Goal: Check status: Check status

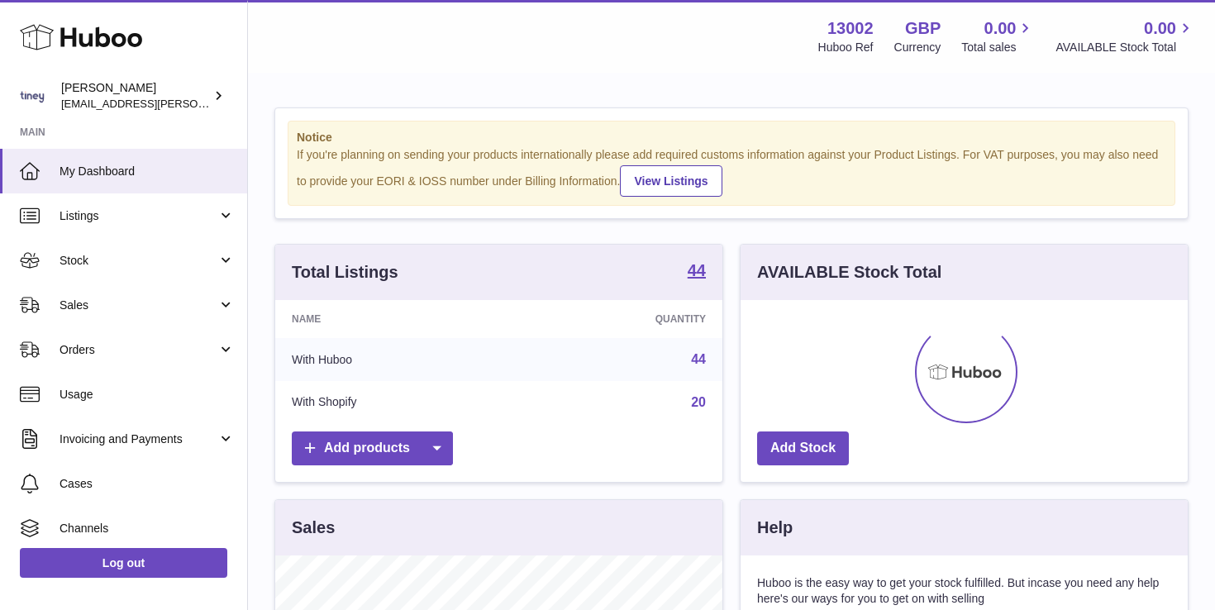
scroll to position [258, 447]
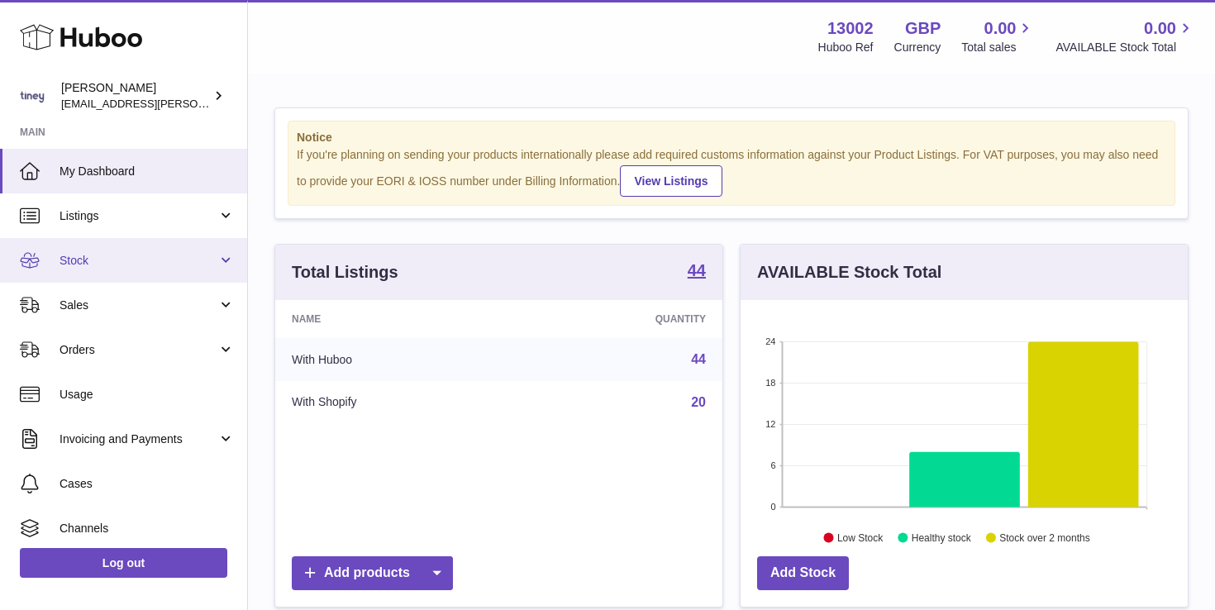
click at [92, 272] on link "Stock" at bounding box center [123, 260] width 247 height 45
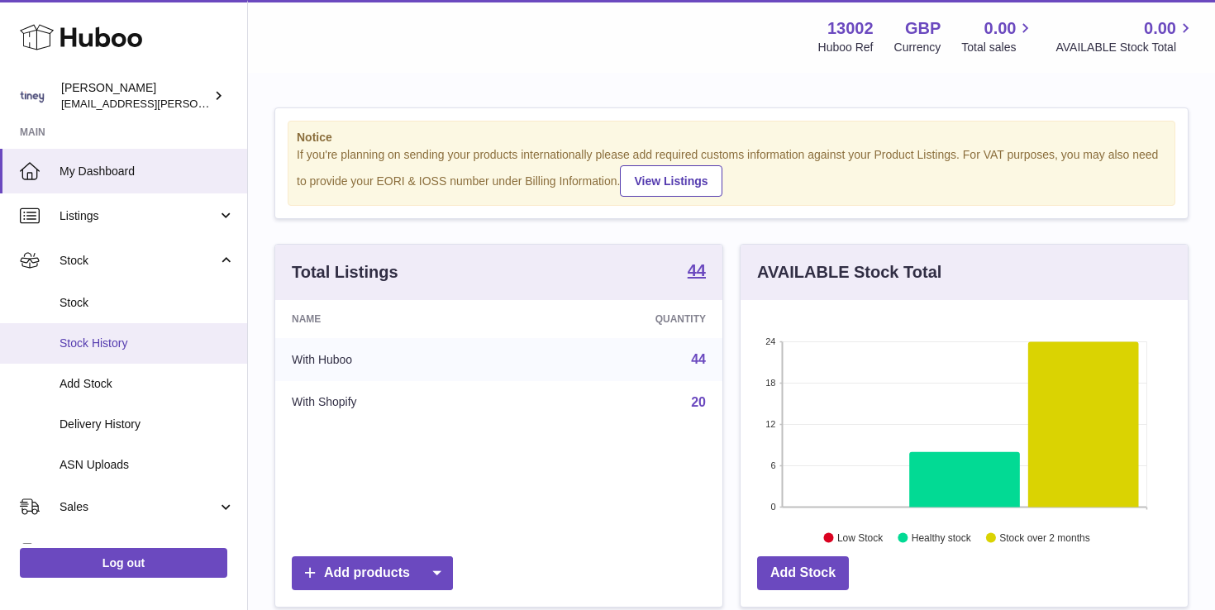
click at [112, 341] on span "Stock History" at bounding box center [147, 344] width 175 height 16
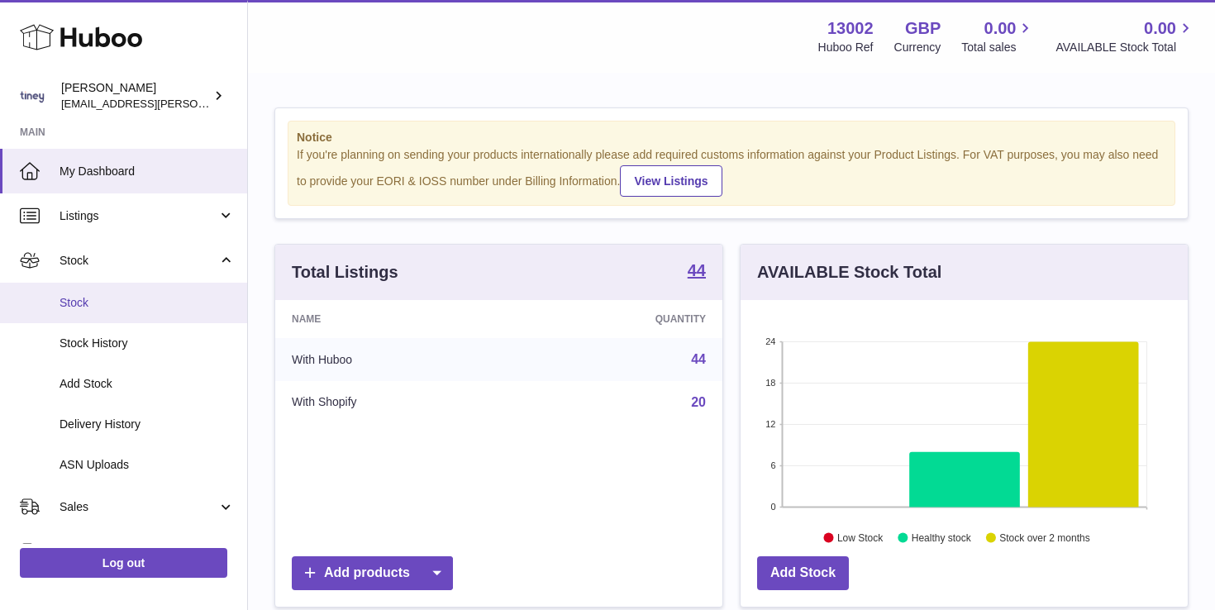
click at [96, 300] on span "Stock" at bounding box center [147, 303] width 175 height 16
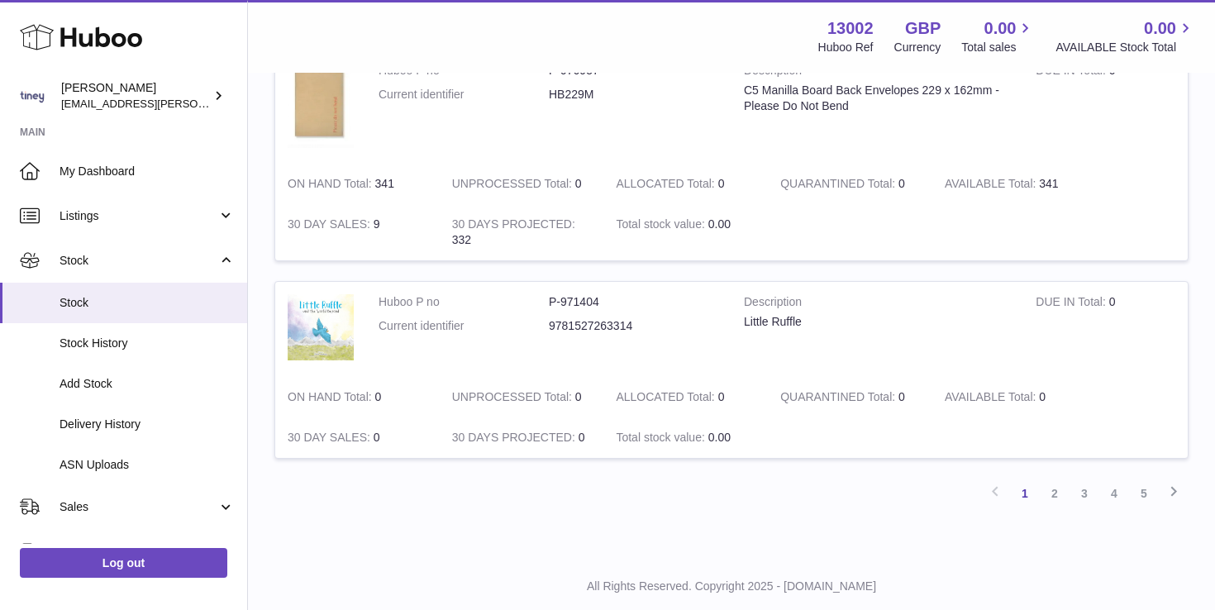
scroll to position [1912, 0]
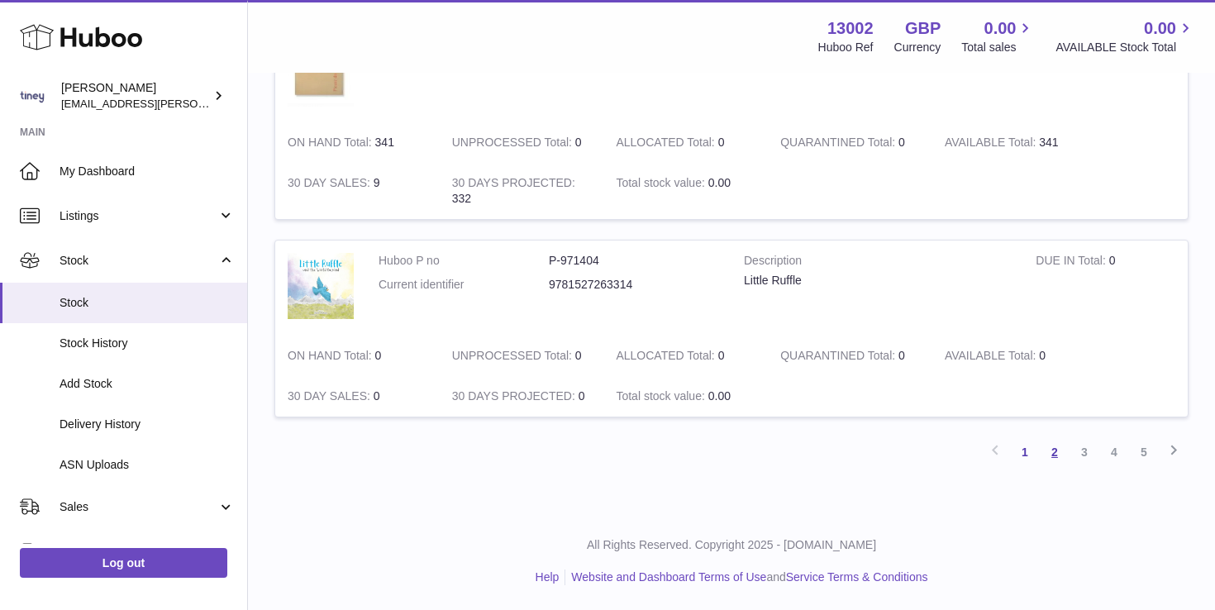
click at [1046, 455] on link "2" at bounding box center [1055, 452] width 30 height 30
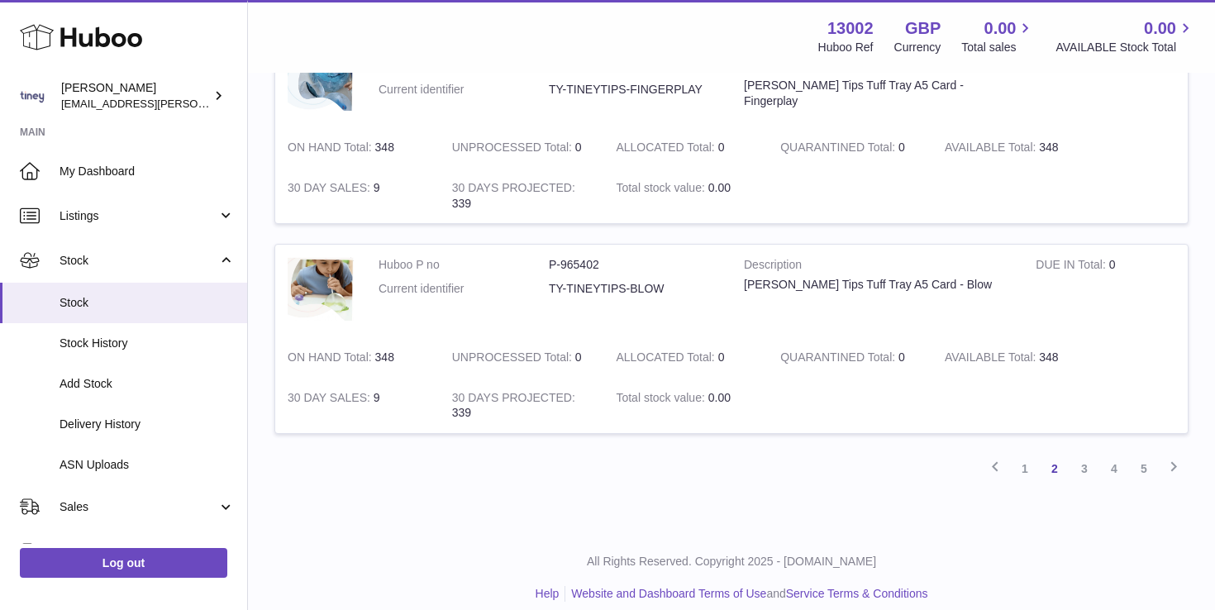
scroll to position [1833, 0]
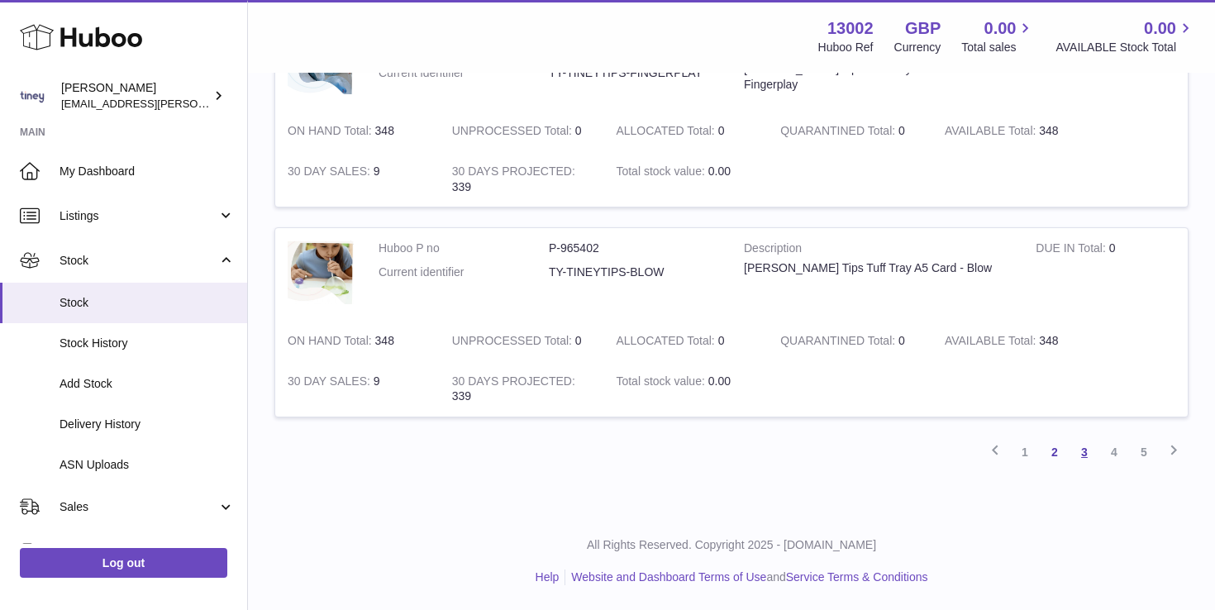
click at [1082, 447] on link "3" at bounding box center [1085, 452] width 30 height 30
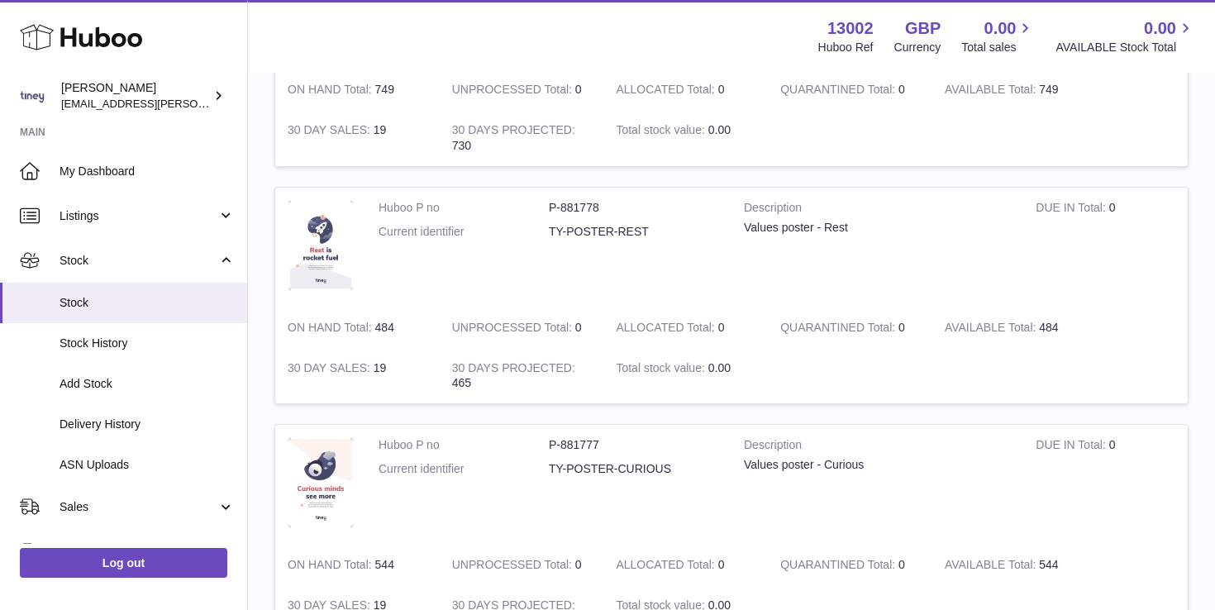
scroll to position [1950, 0]
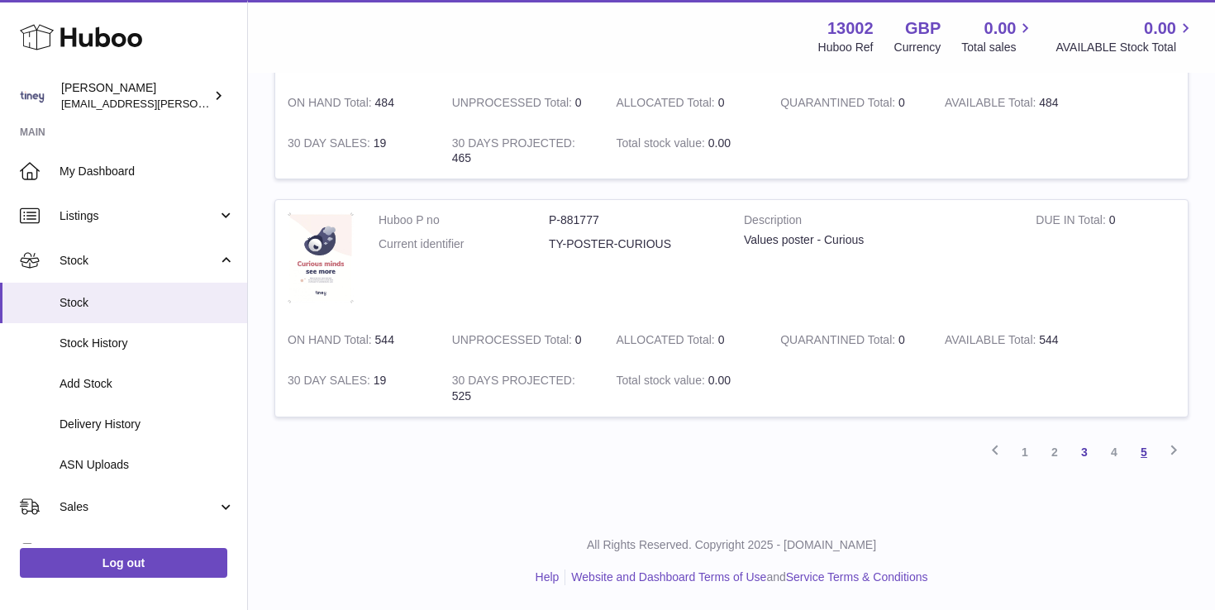
click at [1138, 455] on link "5" at bounding box center [1144, 452] width 30 height 30
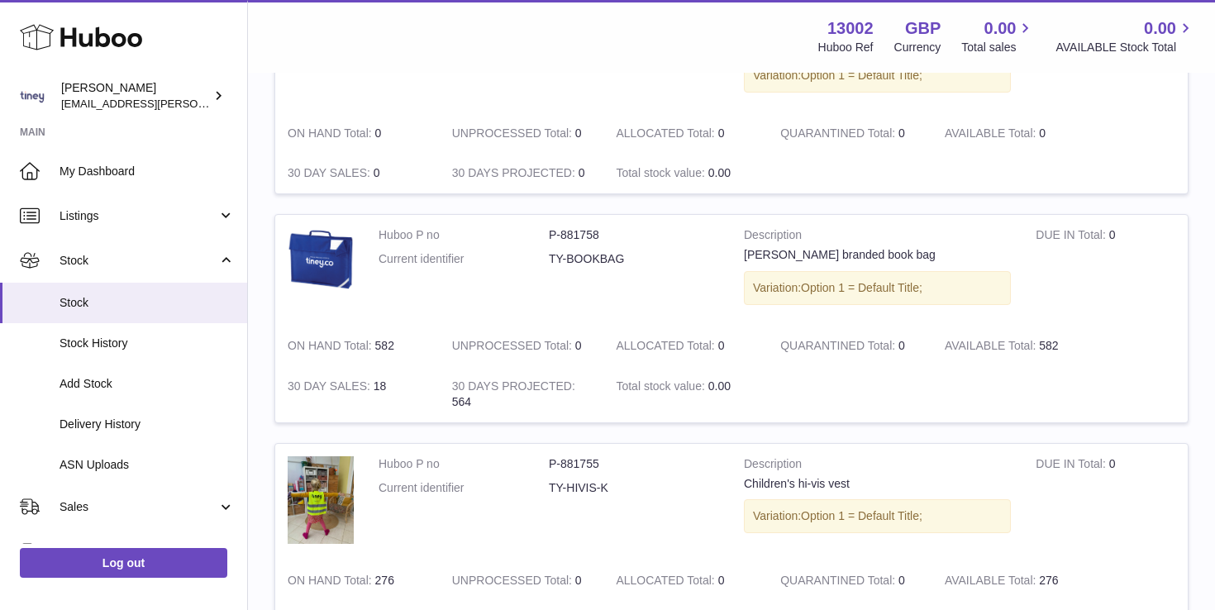
scroll to position [768, 0]
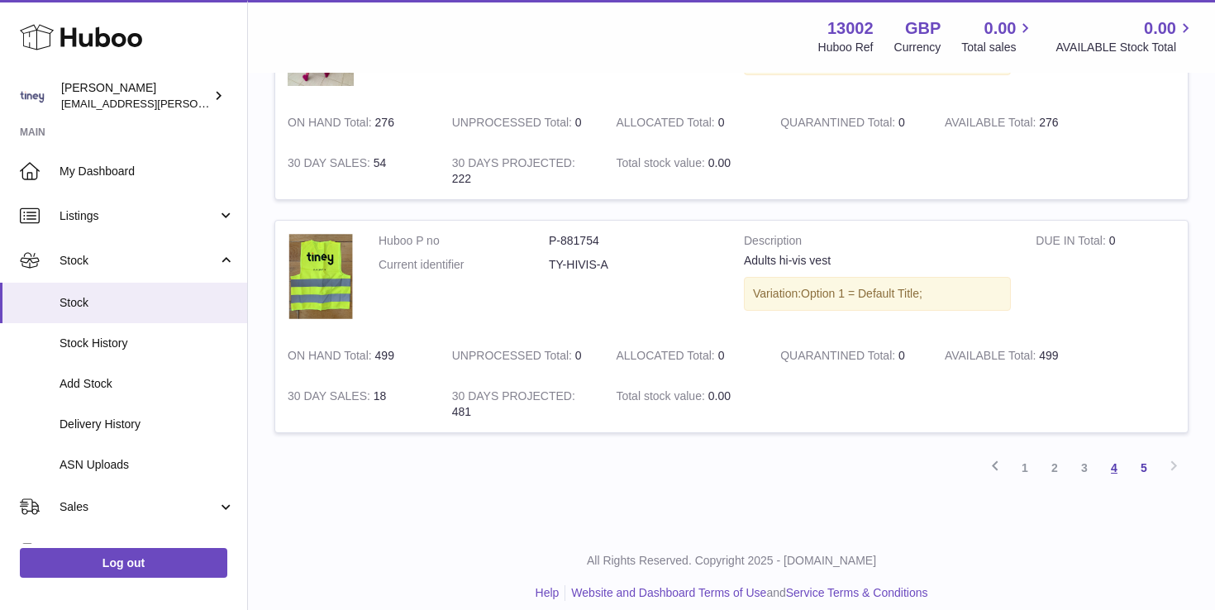
click at [1120, 453] on link "4" at bounding box center [1115, 468] width 30 height 30
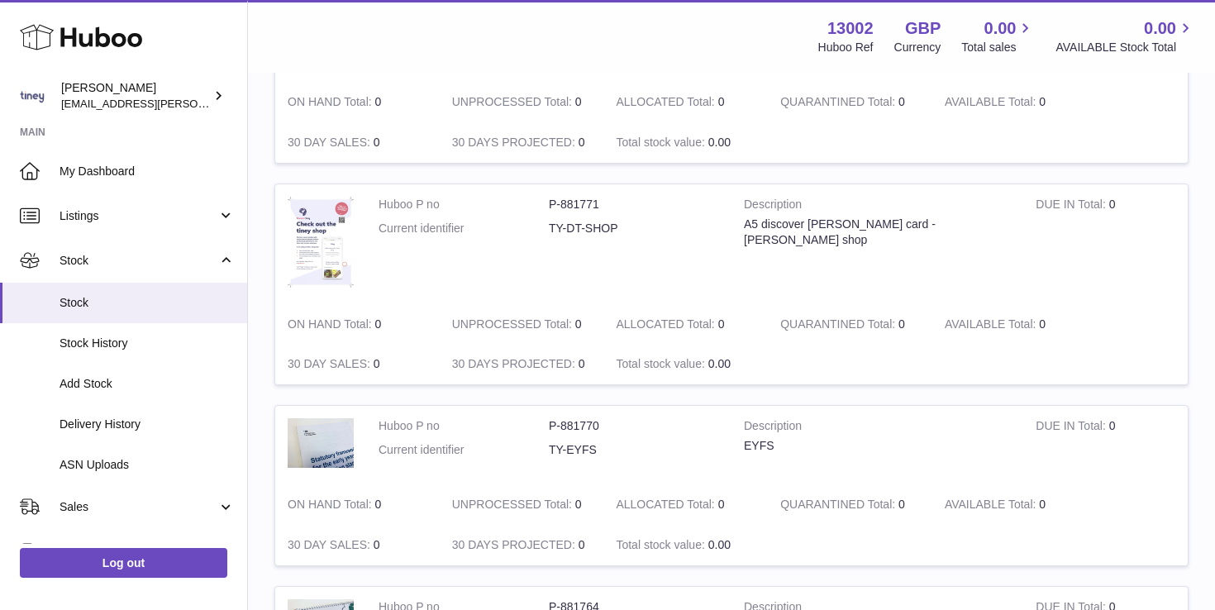
scroll to position [2008, 0]
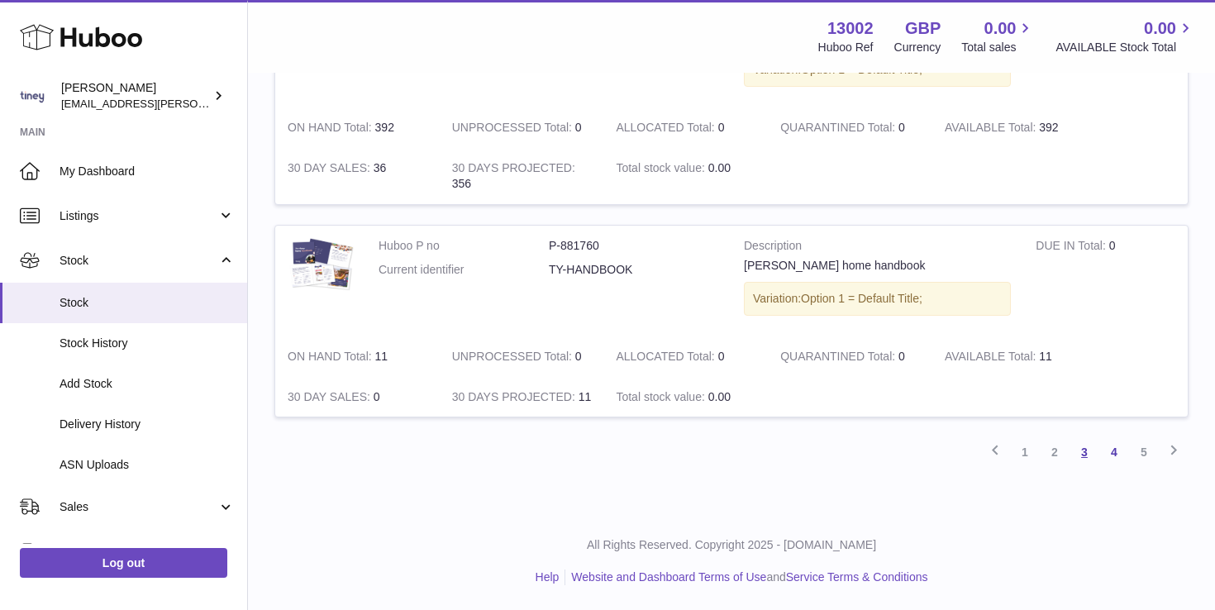
click at [1082, 446] on link "3" at bounding box center [1085, 452] width 30 height 30
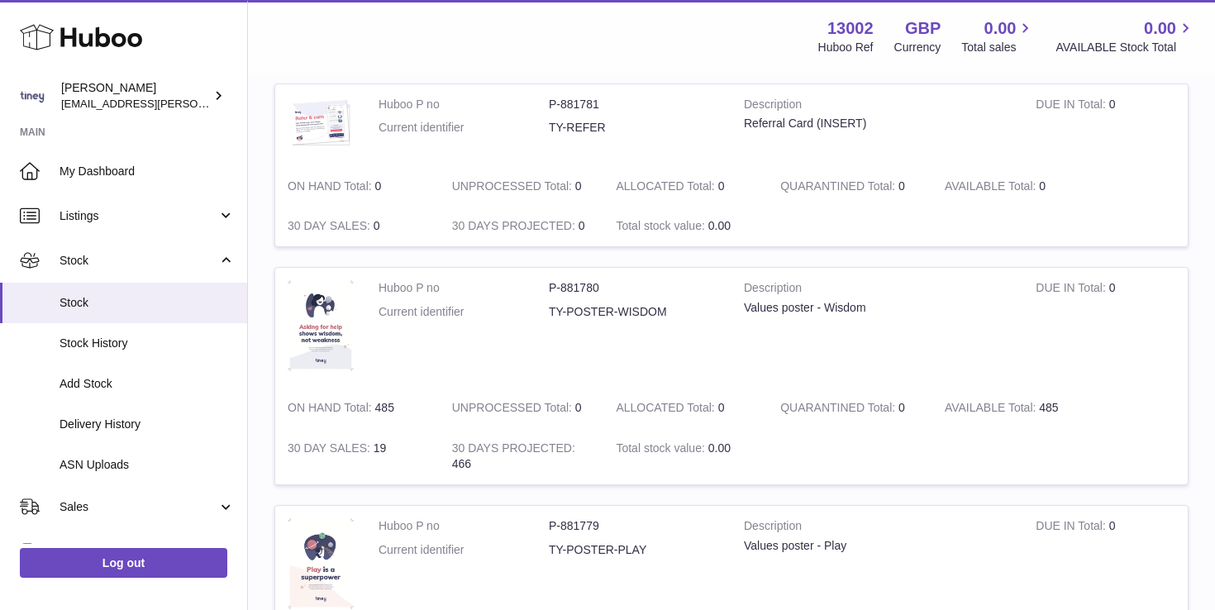
scroll to position [1251, 0]
